Goal: Task Accomplishment & Management: Use online tool/utility

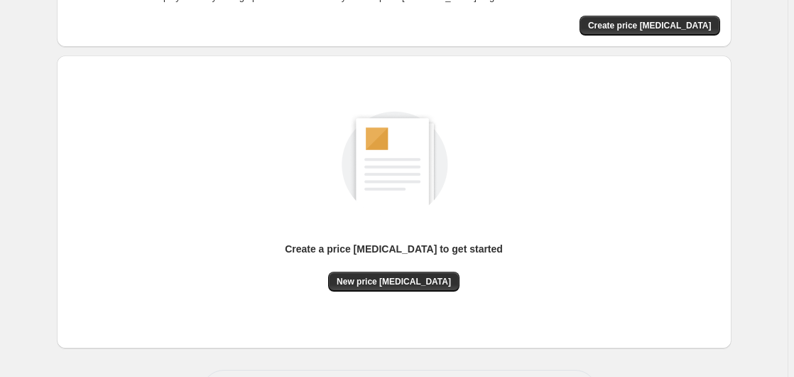
scroll to position [156, 0]
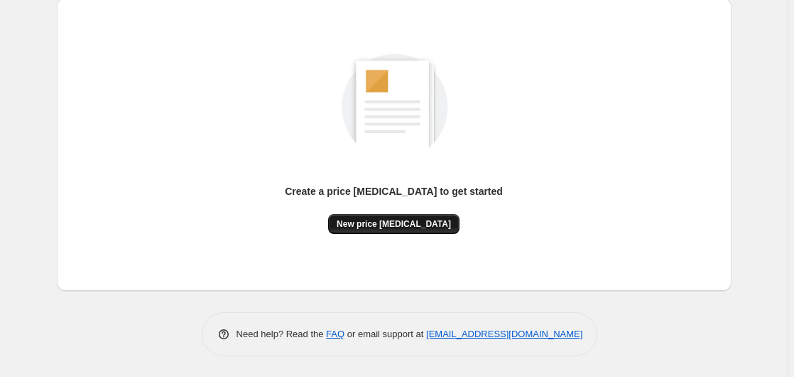
click at [434, 223] on span "New price [MEDICAL_DATA]" at bounding box center [394, 223] width 114 height 11
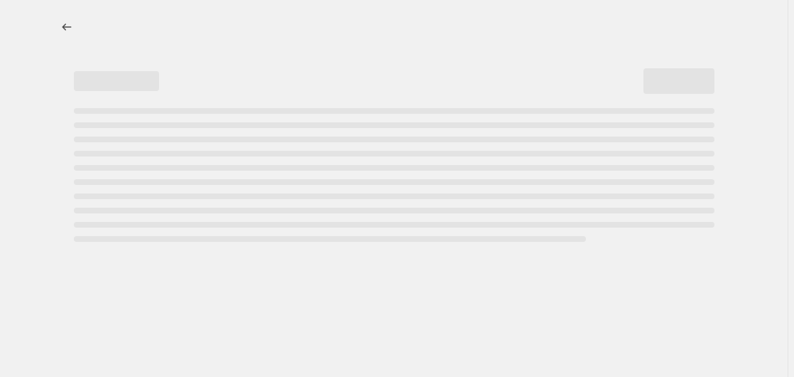
select select "percentage"
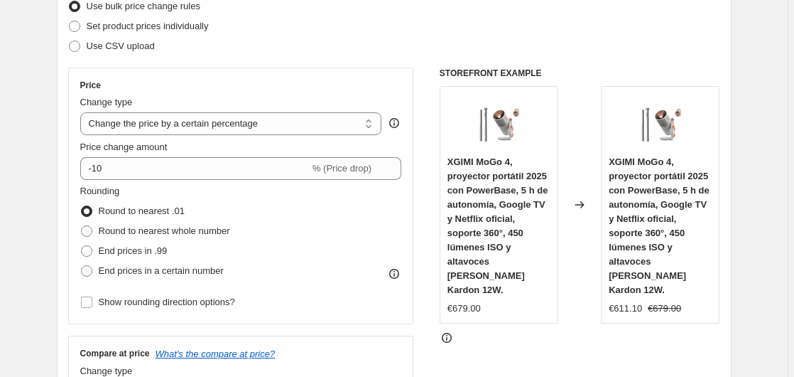
scroll to position [217, 0]
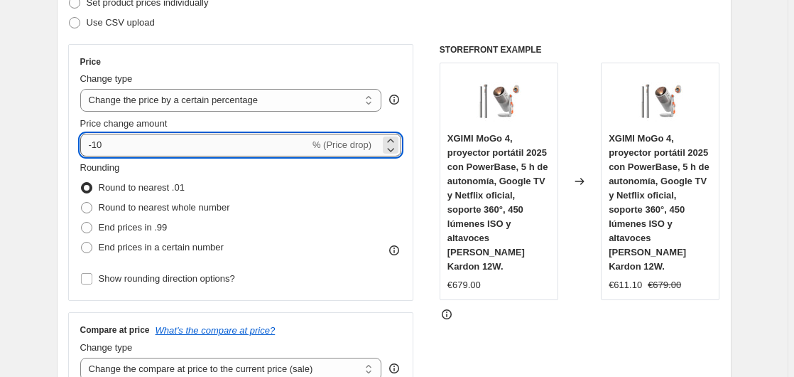
click at [203, 143] on input "-10" at bounding box center [195, 145] width 230 height 23
type input "-1"
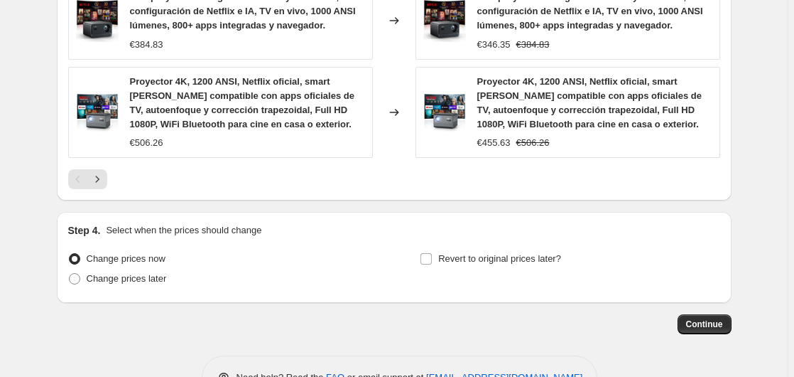
scroll to position [1195, 0]
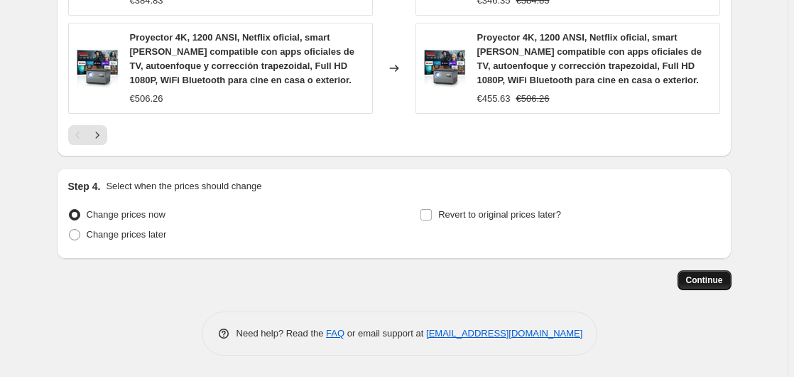
type input "-35"
click at [702, 279] on span "Continue" at bounding box center [704, 279] width 37 height 11
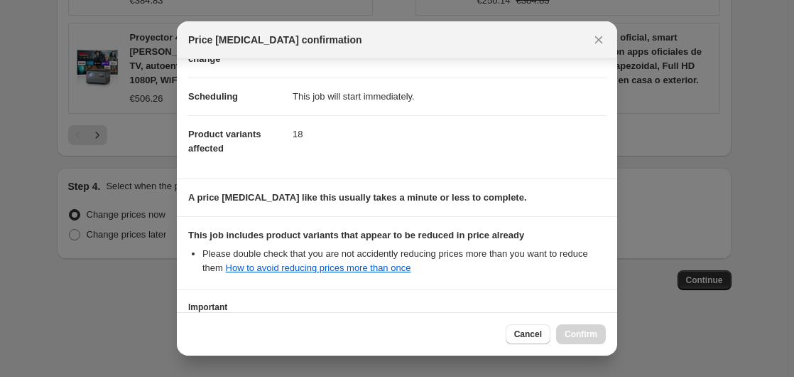
scroll to position [225, 0]
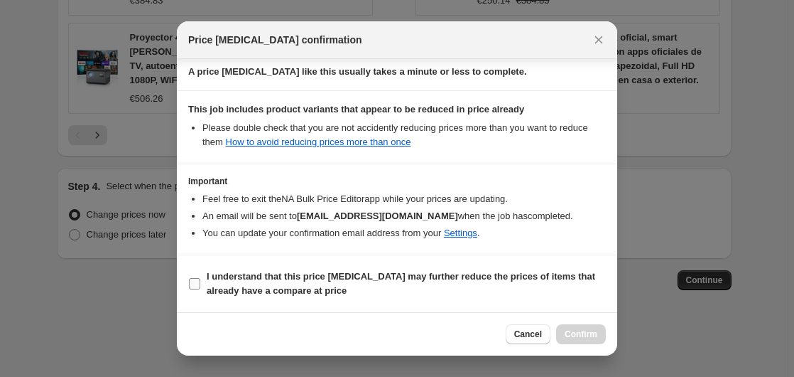
click at [233, 279] on b "I understand that this price [MEDICAL_DATA] may further reduce the prices of it…" at bounding box center [401, 283] width 389 height 25
click at [200, 279] on input "I understand that this price [MEDICAL_DATA] may further reduce the prices of it…" at bounding box center [194, 283] width 11 height 11
checkbox input "true"
click at [574, 335] on span "Confirm" at bounding box center [581, 333] width 33 height 11
click at [574, 335] on div "Cancel Confirm" at bounding box center [556, 334] width 100 height 20
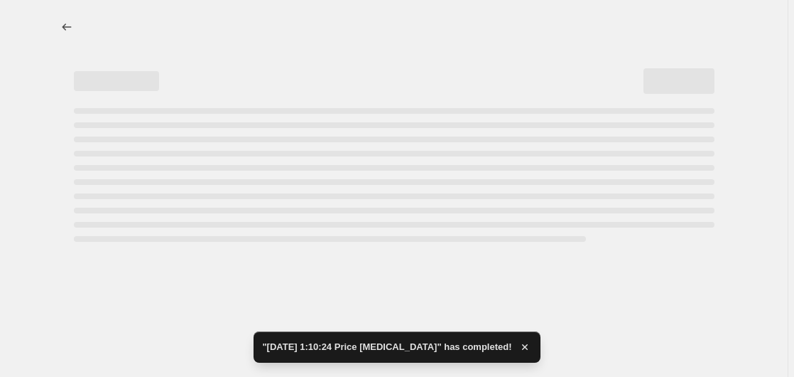
select select "percentage"
